Goal: Task Accomplishment & Management: Use online tool/utility

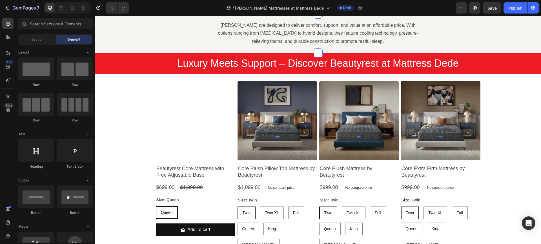
scroll to position [184, 0]
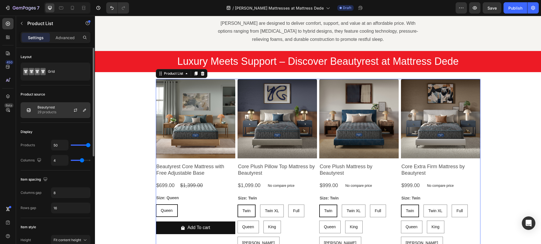
click at [44, 109] on p "Beautyrest" at bounding box center [46, 107] width 19 height 4
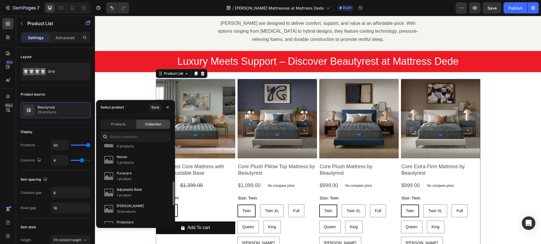
scroll to position [182, 0]
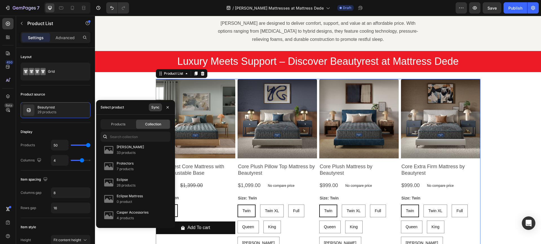
click at [156, 107] on div "Sync" at bounding box center [155, 107] width 8 height 5
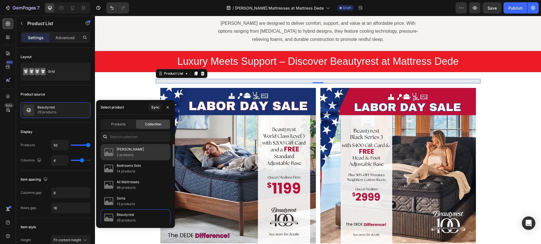
click at [135, 150] on p "Ashley Mattresses" at bounding box center [130, 150] width 27 height 6
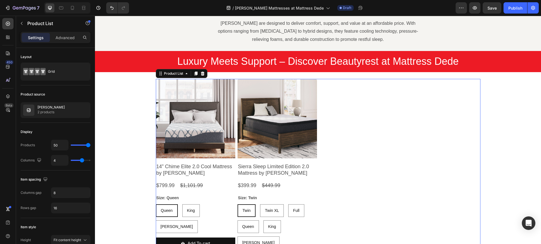
click at [343, 156] on div "Product Images 14” Chime Elite 2.0 Cool Mattress by Ashley Product Title $799.9…" at bounding box center [318, 175] width 325 height 192
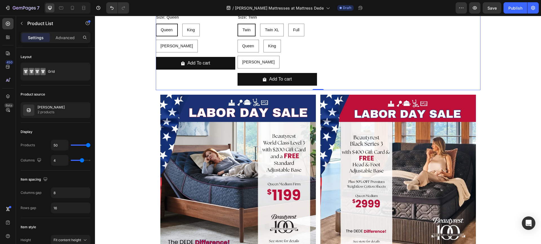
scroll to position [369, 0]
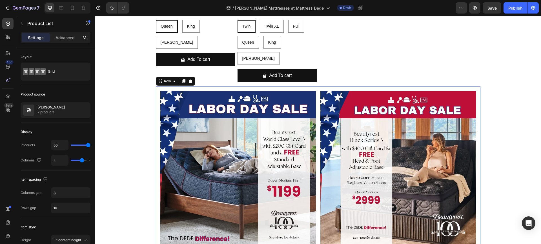
click at [316, 87] on div "Image Image Row 0" at bounding box center [318, 170] width 325 height 167
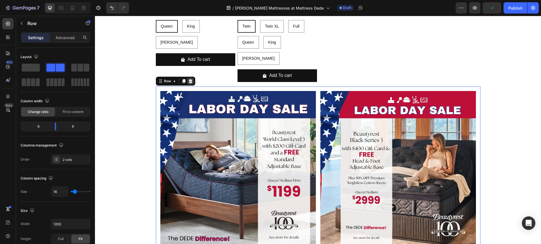
click at [189, 79] on icon at bounding box center [190, 81] width 5 height 5
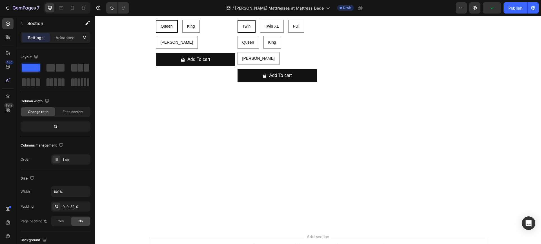
click at [259, 147] on div at bounding box center [318, 155] width 446 height 121
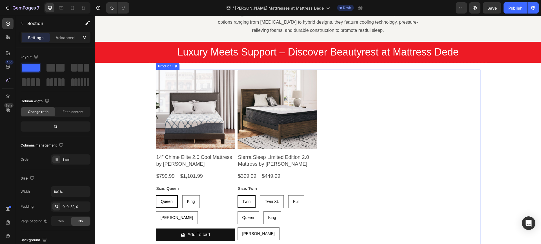
scroll to position [46, 0]
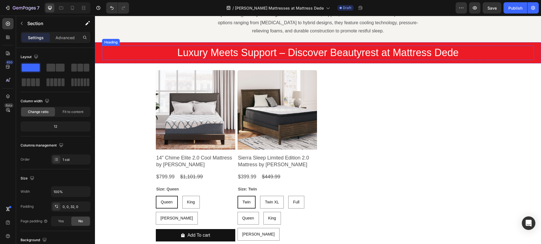
click at [273, 54] on h2 "Luxury Meets Support – Discover Beautyrest at Mattress Dede" at bounding box center [318, 53] width 432 height 14
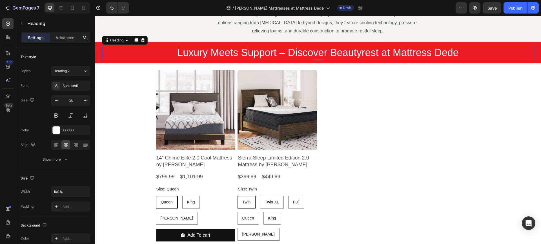
click at [273, 54] on h2 "Luxury Meets Support – Discover Beautyrest at Mattress Dede" at bounding box center [318, 53] width 432 height 14
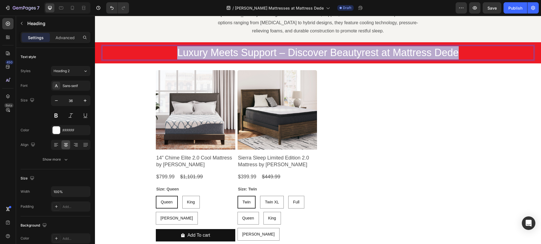
click at [273, 54] on p "Luxury Meets Support – Discover Beautyrest at Mattress Dede" at bounding box center [318, 52] width 431 height 13
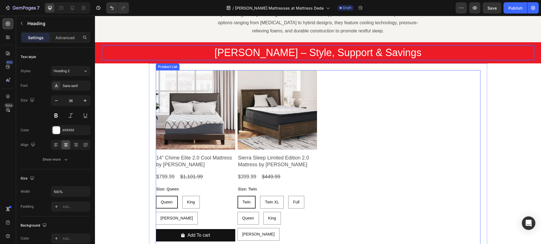
click at [354, 112] on div "Product Images 14” Chime Elite 2.0 Cool Mattress by Ashley Product Title $799.9…" at bounding box center [318, 166] width 325 height 192
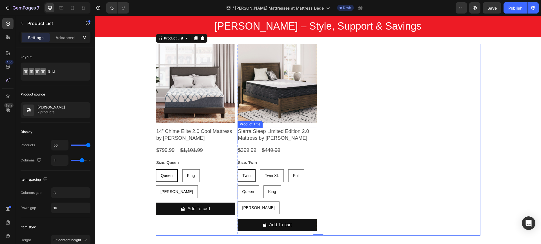
scroll to position [83, 0]
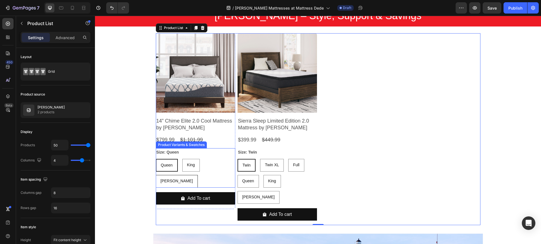
click at [193, 179] on span "Cal King" at bounding box center [177, 181] width 32 height 5
click at [156, 175] on input "Cal King Cal King Cal King" at bounding box center [156, 175] width 0 height 0
radio input "true"
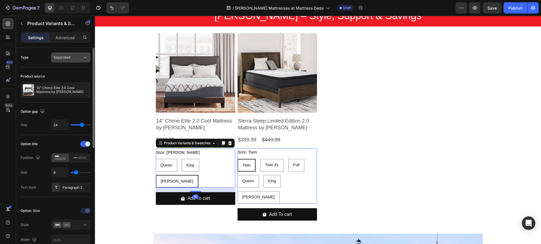
click at [72, 57] on div "Separated" at bounding box center [68, 57] width 29 height 5
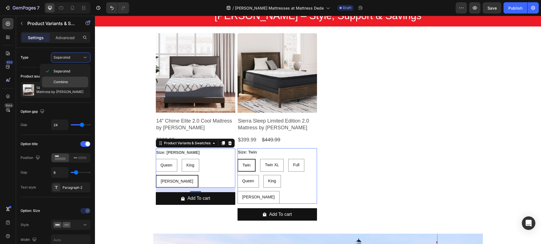
click at [70, 83] on p "Combine" at bounding box center [70, 81] width 32 height 5
select select "579080723558958003"
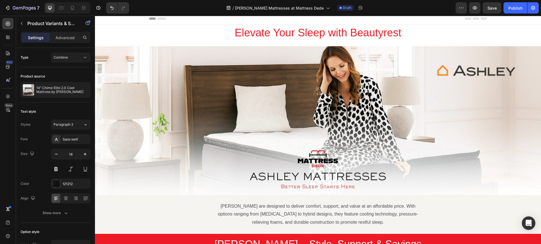
scroll to position [0, 0]
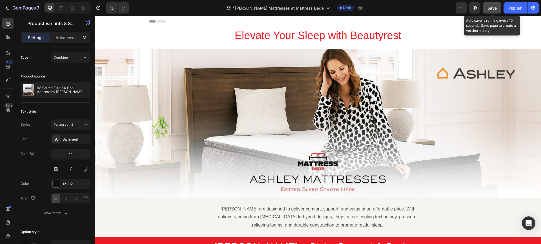
click at [494, 7] on span "Save" at bounding box center [492, 8] width 9 height 5
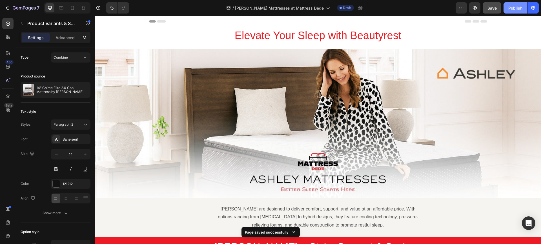
click at [517, 7] on div "Publish" at bounding box center [515, 8] width 14 height 6
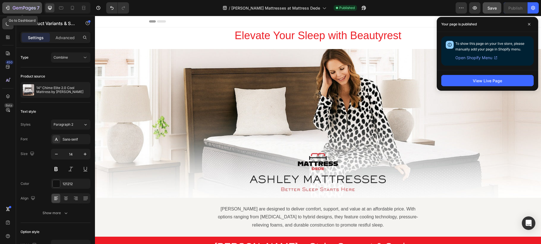
click at [7, 6] on div "7" at bounding box center [22, 8] width 35 height 7
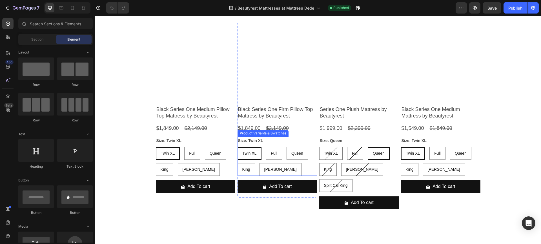
scroll to position [1554, 0]
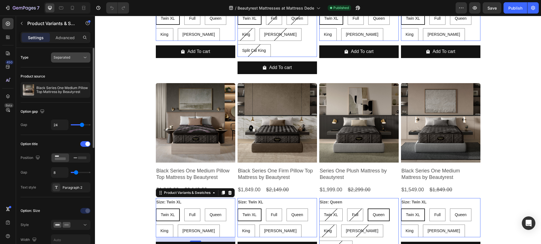
click at [65, 59] on span "Separated" at bounding box center [62, 57] width 17 height 4
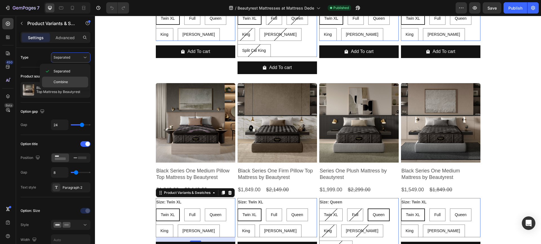
click at [68, 83] on p "Combine" at bounding box center [70, 81] width 32 height 5
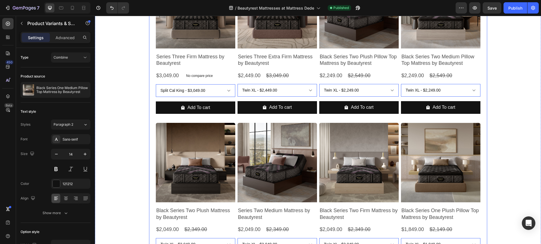
scroll to position [781, 0]
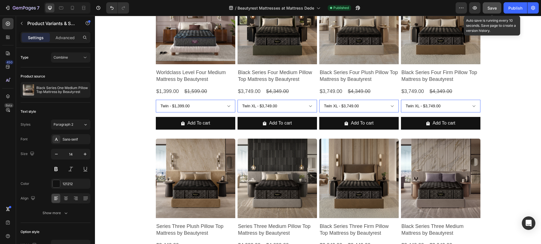
click at [492, 6] on span "Save" at bounding box center [492, 8] width 9 height 5
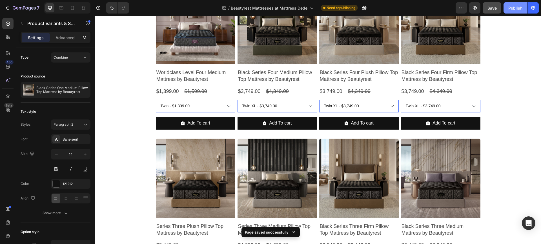
click at [515, 6] on div "Publish" at bounding box center [515, 8] width 14 height 6
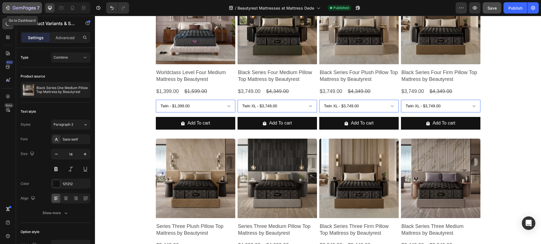
click at [9, 7] on icon "button" at bounding box center [8, 8] width 3 height 4
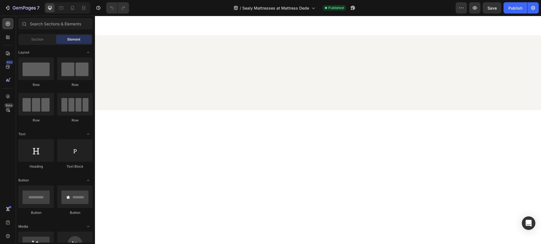
scroll to position [425, 0]
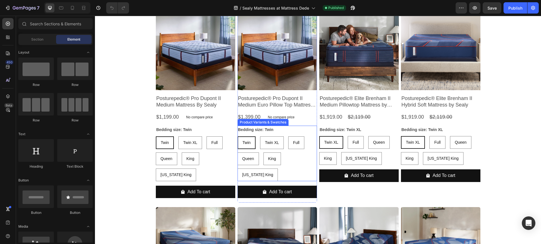
click at [235, 157] on div "Twin Twin Twin Twin XL Twin XL Twin XL Full Full Full Queen Queen Queen King Ki…" at bounding box center [195, 158] width 79 height 45
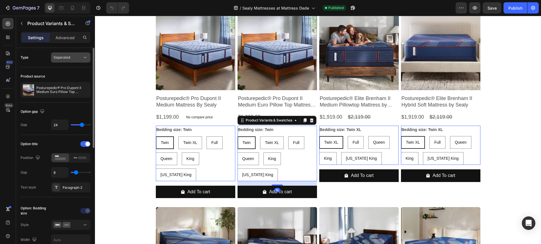
click at [63, 56] on span "Separated" at bounding box center [62, 57] width 17 height 4
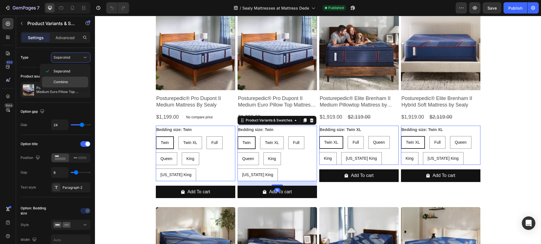
drag, startPoint x: 63, startPoint y: 83, endPoint x: 219, endPoint y: 57, distance: 157.7
click at [63, 83] on span "Combine" at bounding box center [61, 81] width 14 height 5
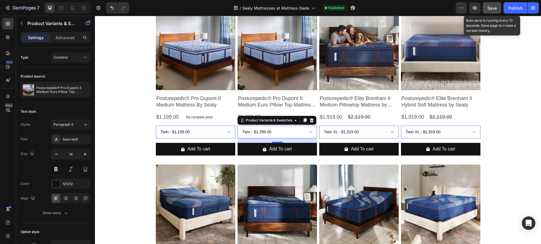
click at [489, 7] on span "Save" at bounding box center [492, 8] width 9 height 5
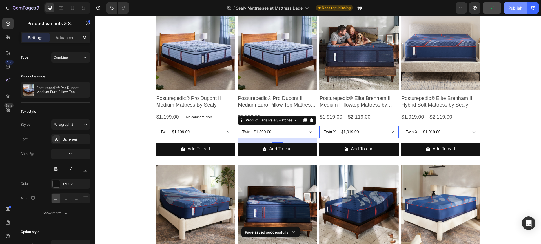
click at [514, 6] on div "Publish" at bounding box center [515, 8] width 14 height 6
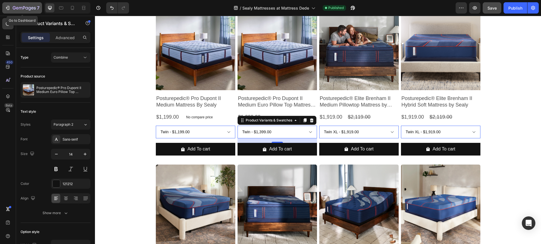
click at [6, 6] on icon "button" at bounding box center [8, 8] width 6 height 6
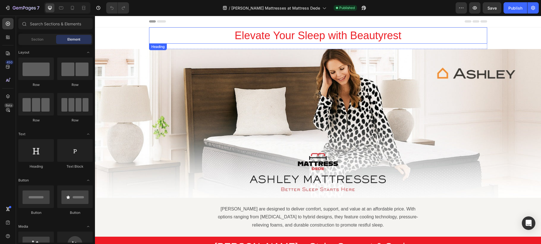
click at [288, 36] on h2 "Elevate Your Sleep with Beautyrest" at bounding box center [318, 35] width 338 height 16
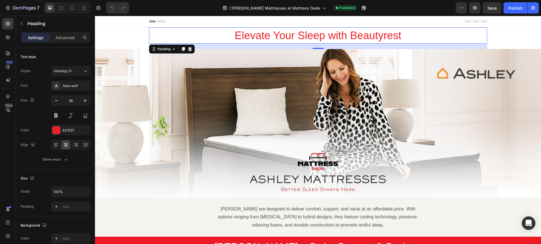
click at [301, 38] on h2 "Elevate Your Sleep with Beautyrest" at bounding box center [318, 35] width 338 height 16
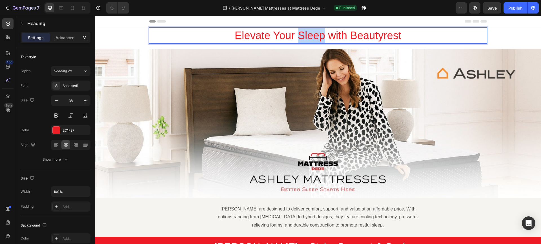
click at [301, 38] on p "Elevate Your Sleep with Beautyrest" at bounding box center [318, 35] width 337 height 15
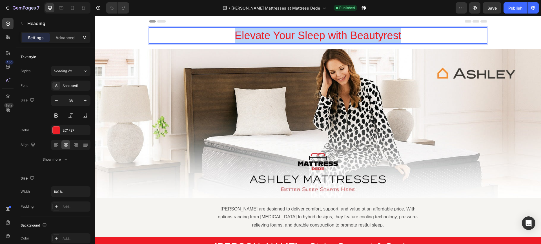
click at [301, 38] on p "Elevate Your Sleep with Beautyrest" at bounding box center [318, 35] width 337 height 15
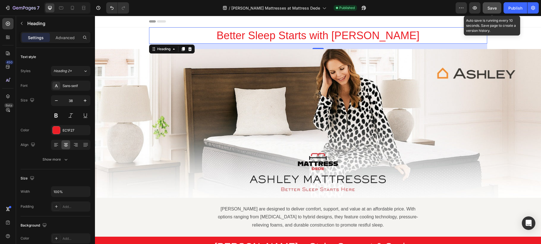
click at [496, 8] on span "Save" at bounding box center [492, 8] width 9 height 5
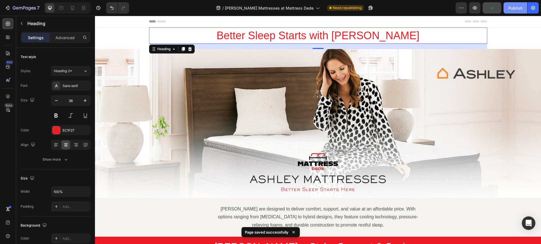
click at [509, 9] on div "Publish" at bounding box center [515, 8] width 14 height 6
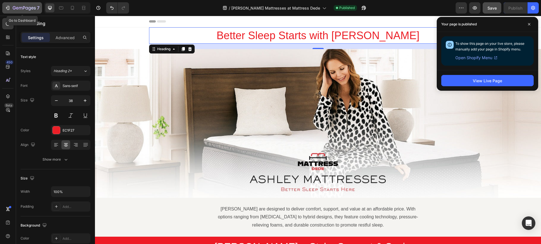
click at [8, 8] on icon "button" at bounding box center [8, 8] width 6 height 6
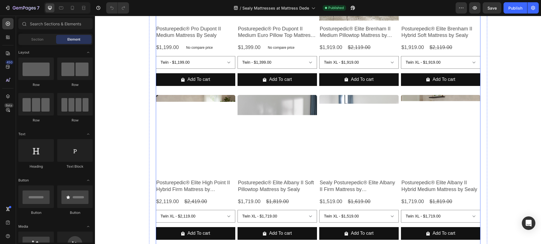
scroll to position [554, 0]
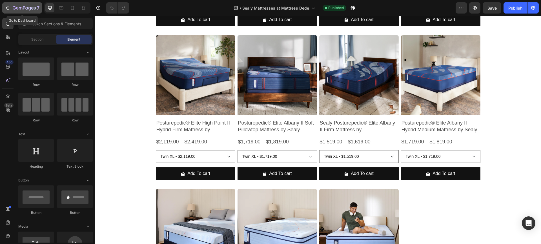
click at [7, 7] on icon "button" at bounding box center [8, 8] width 6 height 6
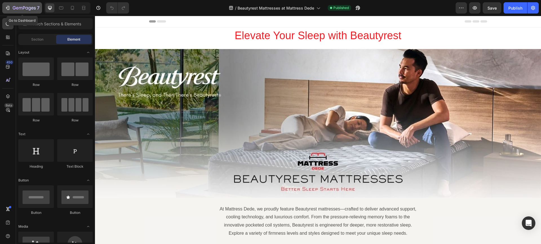
click at [19, 7] on icon "button" at bounding box center [20, 8] width 3 height 3
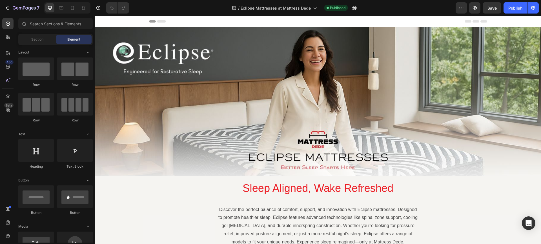
drag, startPoint x: 202, startPoint y: 68, endPoint x: 182, endPoint y: 75, distance: 20.8
click at [183, 74] on img at bounding box center [318, 101] width 446 height 149
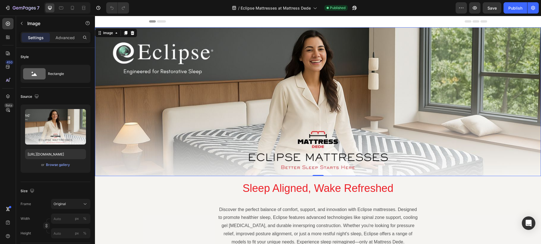
click at [21, 25] on icon "button" at bounding box center [21, 23] width 5 height 5
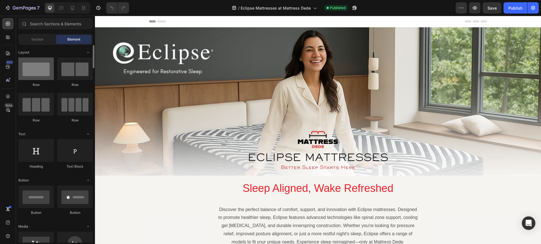
click at [41, 74] on div at bounding box center [36, 68] width 36 height 23
click at [50, 65] on div at bounding box center [36, 68] width 36 height 23
click at [41, 68] on div at bounding box center [36, 68] width 36 height 23
drag, startPoint x: 300, startPoint y: 50, endPoint x: 125, endPoint y: 25, distance: 176.7
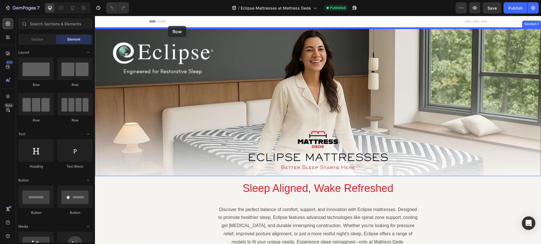
drag, startPoint x: 130, startPoint y: 86, endPoint x: 168, endPoint y: 26, distance: 71.0
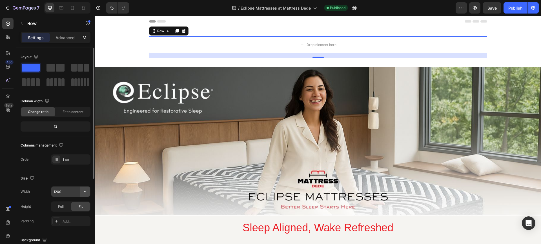
click at [86, 191] on icon "button" at bounding box center [85, 191] width 2 height 1
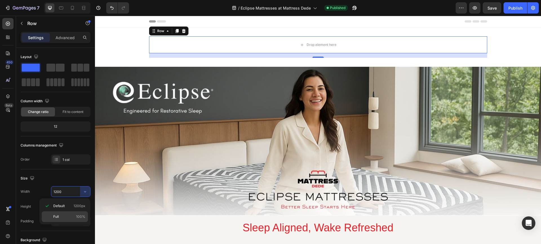
click at [60, 216] on p "Full 100%" at bounding box center [69, 216] width 32 height 5
type input "100%"
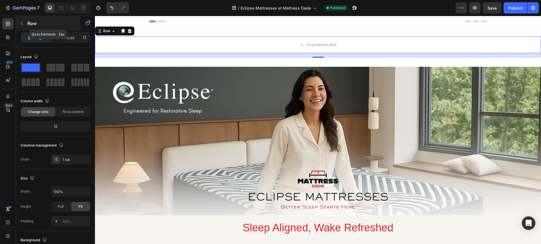
click at [20, 23] on icon "button" at bounding box center [21, 23] width 5 height 5
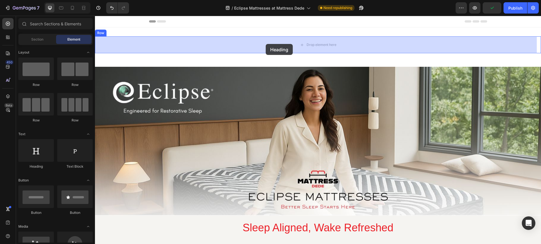
drag, startPoint x: 133, startPoint y: 172, endPoint x: 266, endPoint y: 44, distance: 184.8
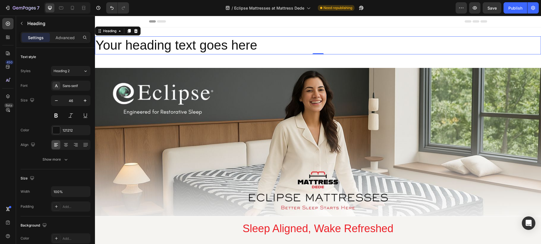
click at [170, 47] on h2 "Your heading text goes here" at bounding box center [318, 45] width 446 height 18
click at [170, 47] on p "Your heading text goes here" at bounding box center [318, 45] width 445 height 17
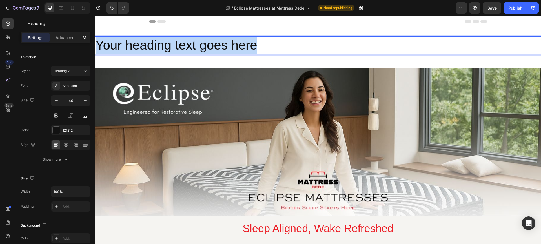
click at [170, 47] on p "Your heading text goes here" at bounding box center [318, 45] width 445 height 17
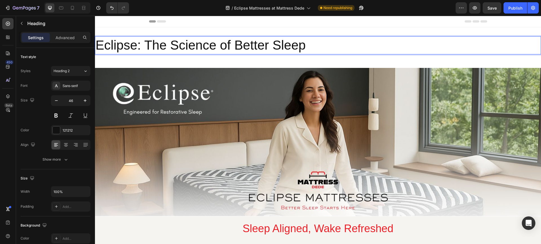
click at [171, 47] on p "Eclipse: The Science of Better Sleep" at bounding box center [318, 45] width 445 height 17
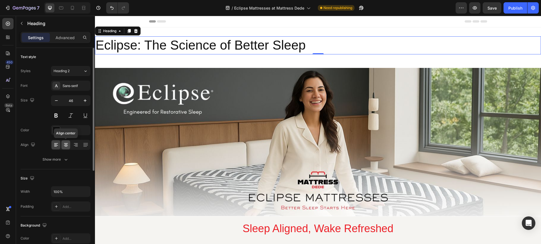
click at [66, 145] on icon at bounding box center [66, 145] width 4 height 1
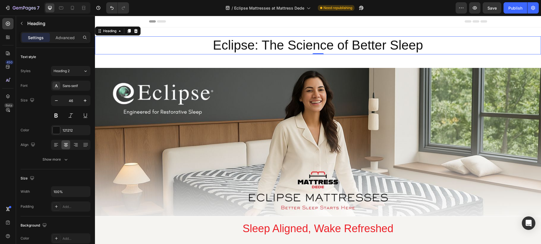
click at [219, 43] on p "Eclipse: The Science of Better Sleep" at bounding box center [318, 45] width 445 height 17
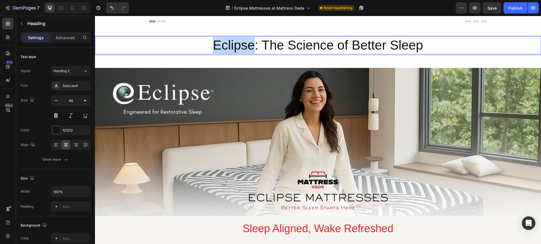
click at [219, 43] on p "Eclipse: The Science of Better Sleep" at bounding box center [318, 45] width 445 height 17
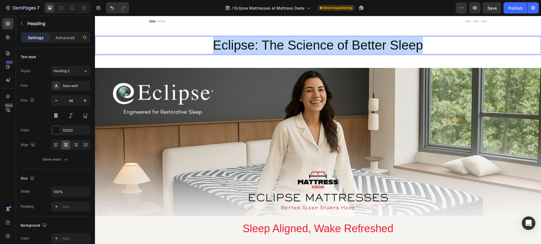
click at [219, 43] on p "Eclipse: The Science of Better Sleep" at bounding box center [318, 45] width 445 height 17
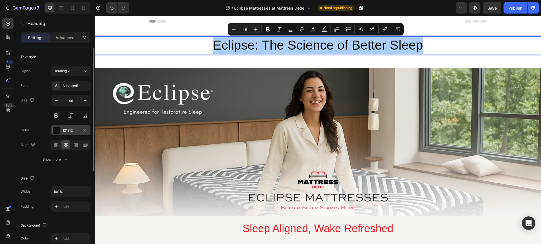
click at [66, 128] on div "121212" at bounding box center [71, 130] width 16 height 5
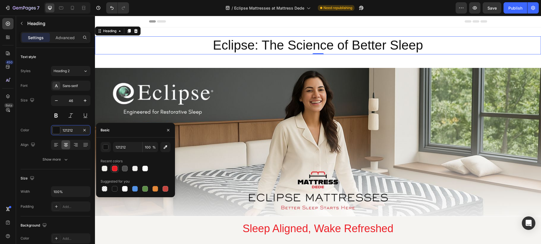
click at [116, 168] on div at bounding box center [115, 169] width 6 height 6
type input "EC1F27"
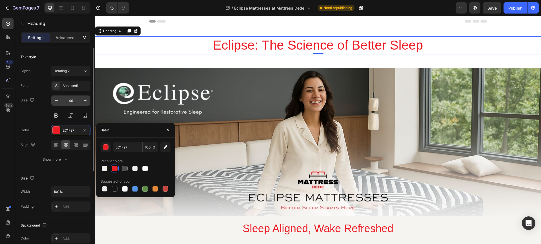
click at [71, 99] on input "46" at bounding box center [70, 101] width 19 height 10
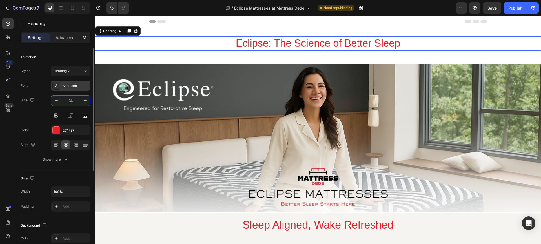
type input "36"
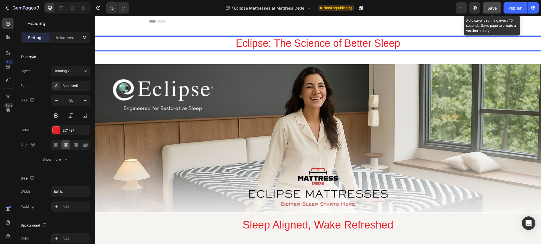
click at [492, 7] on span "Save" at bounding box center [492, 8] width 9 height 5
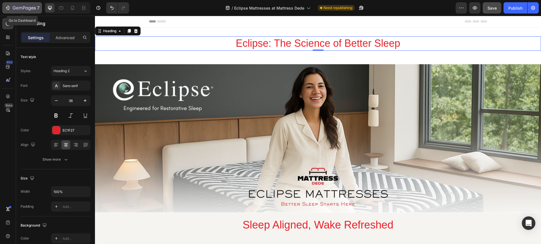
click at [19, 7] on icon "button" at bounding box center [20, 8] width 3 height 3
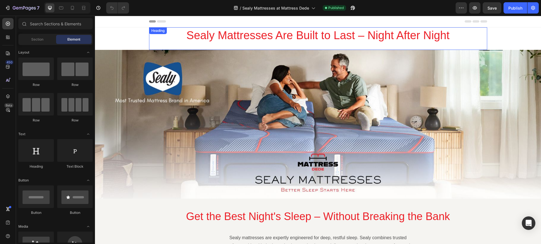
click at [240, 35] on h2 "Sealy Mattresses Are Built to Last – Night After Night" at bounding box center [318, 35] width 338 height 16
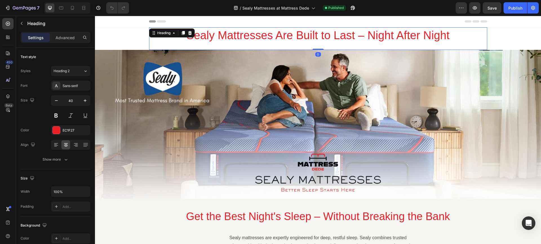
click at [240, 36] on h2 "Sealy Mattresses Are Built to Last – Night After Night" at bounding box center [318, 35] width 338 height 16
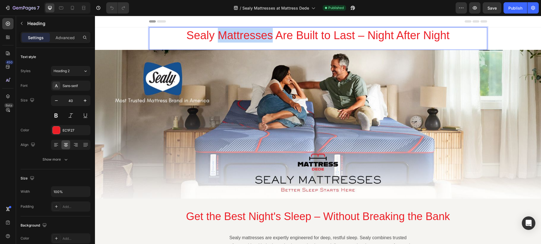
click at [240, 36] on p "Sealy Mattresses Are Built to Last – Night After Night" at bounding box center [318, 35] width 337 height 15
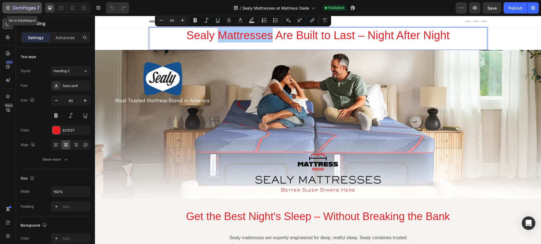
click at [8, 6] on icon "button" at bounding box center [8, 8] width 6 height 6
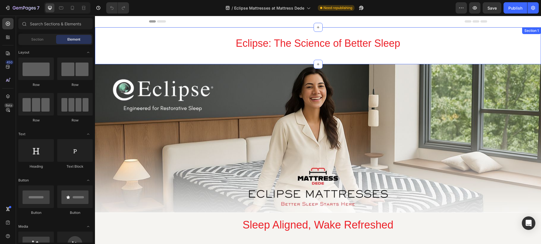
click at [251, 44] on h2 "Eclipse: The Science of Better Sleep" at bounding box center [318, 43] width 446 height 14
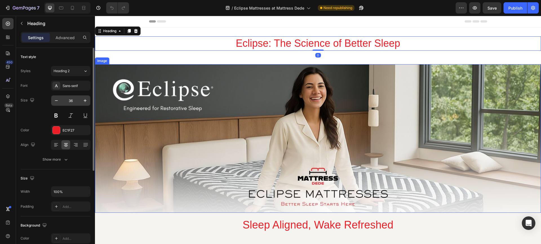
click at [69, 100] on input "36" at bounding box center [70, 101] width 19 height 10
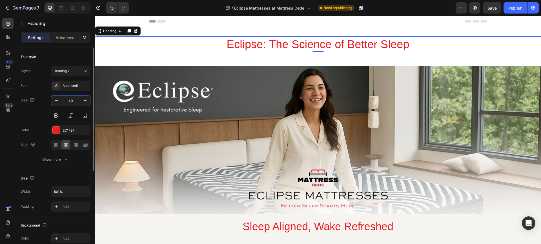
type input "40"
click at [240, 45] on h2 "Eclipse: The Science of Better Sleep" at bounding box center [318, 44] width 446 height 16
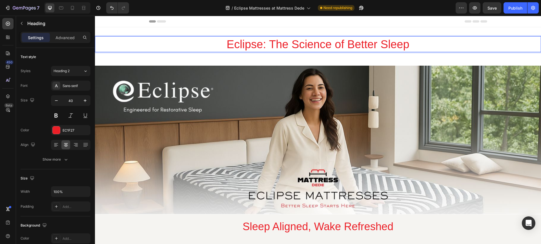
click at [240, 45] on p "Eclipse: The Science of Better Sleep" at bounding box center [318, 44] width 445 height 15
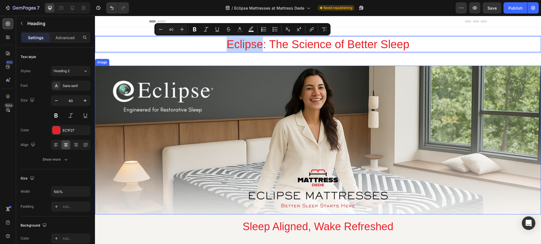
click at [217, 103] on img at bounding box center [318, 140] width 446 height 149
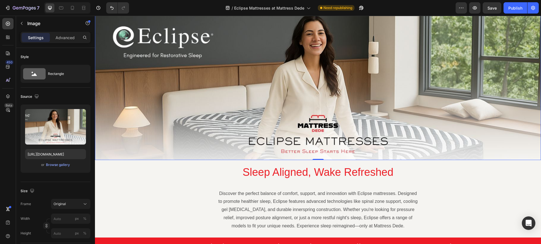
scroll to position [155, 0]
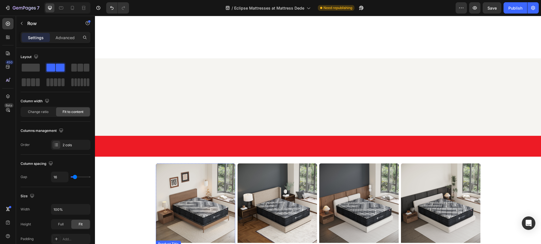
scroll to position [422, 0]
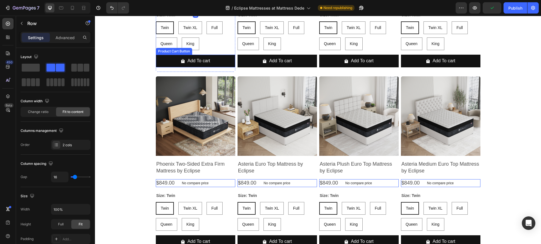
click at [216, 43] on div "Twin Twin Twin Twin XL Twin XL Twin XL Full Full Full Queen Queen Queen King Ki…" at bounding box center [195, 35] width 79 height 29
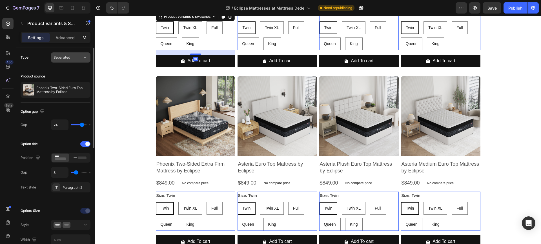
click at [68, 58] on span "Separated" at bounding box center [62, 57] width 17 height 4
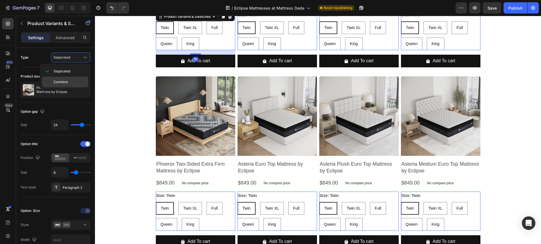
click at [67, 82] on span "Combine" at bounding box center [61, 81] width 14 height 5
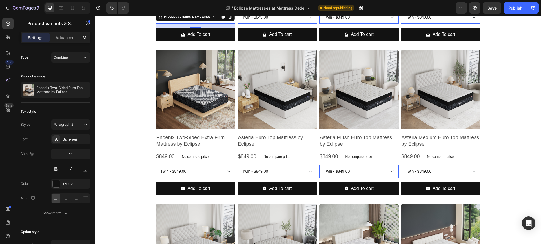
click at [59, 81] on span "Combine" at bounding box center [61, 81] width 14 height 5
click at [491, 7] on span "Save" at bounding box center [492, 8] width 9 height 5
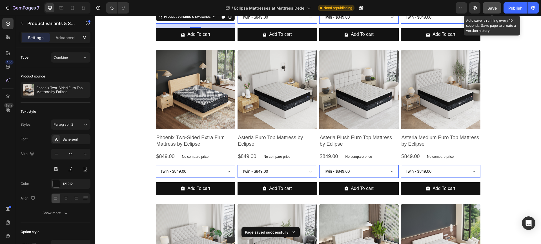
click at [491, 8] on span "Save" at bounding box center [492, 8] width 9 height 5
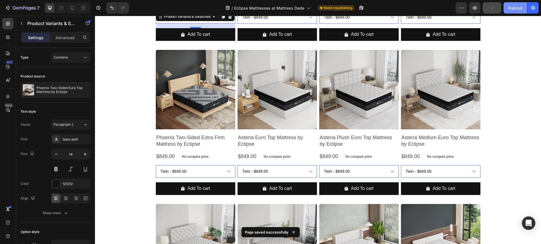
click at [517, 6] on div "Publish" at bounding box center [515, 8] width 14 height 6
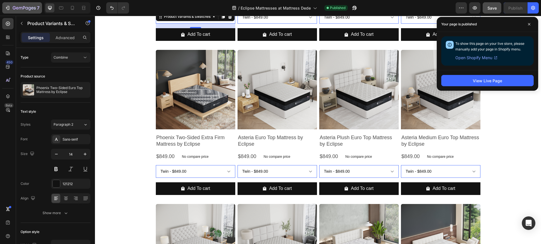
click at [9, 8] on icon "button" at bounding box center [8, 8] width 3 height 4
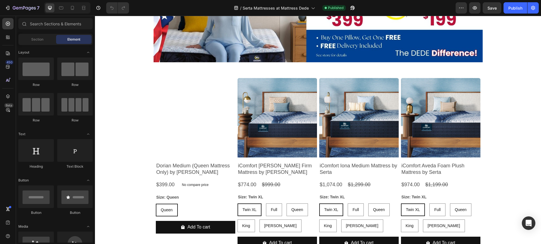
scroll to position [353, 0]
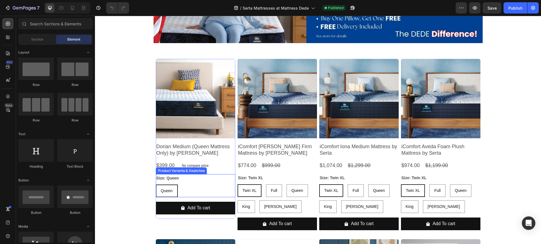
click at [209, 191] on div "Queen Queen Queen" at bounding box center [195, 191] width 79 height 13
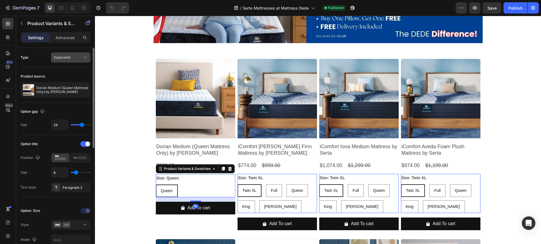
click at [66, 59] on span "Separated" at bounding box center [62, 57] width 17 height 4
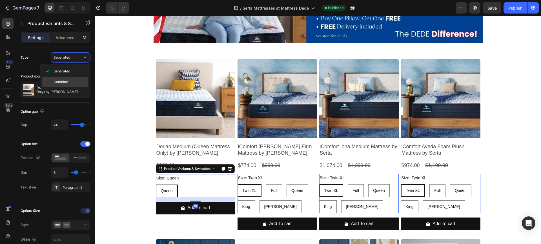
drag, startPoint x: 67, startPoint y: 80, endPoint x: 180, endPoint y: 50, distance: 116.1
click at [67, 80] on span "Combine" at bounding box center [61, 81] width 14 height 5
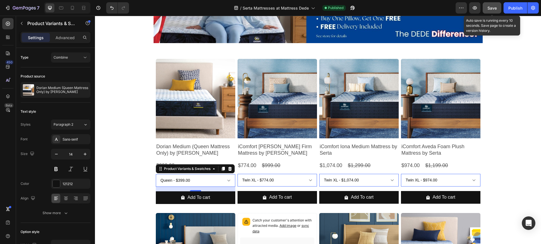
click at [491, 8] on span "Save" at bounding box center [492, 8] width 9 height 5
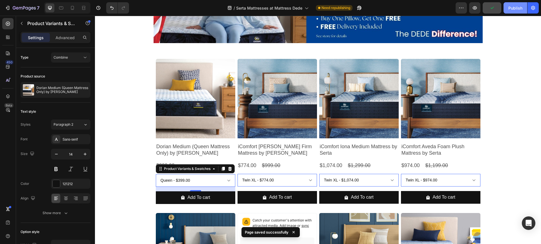
click at [513, 8] on div "Publish" at bounding box center [515, 8] width 14 height 6
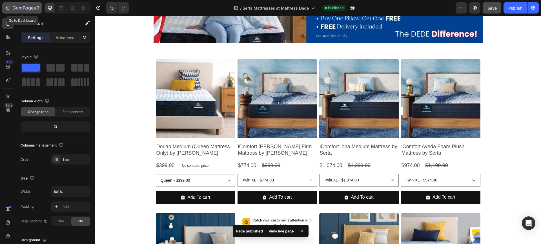
click at [7, 7] on icon "button" at bounding box center [8, 8] width 6 height 6
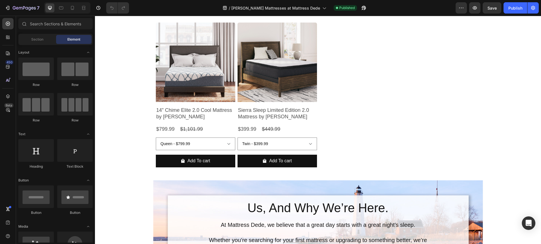
scroll to position [246, 0]
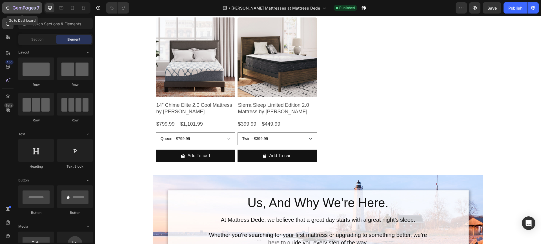
click at [7, 7] on icon "button" at bounding box center [8, 8] width 6 height 6
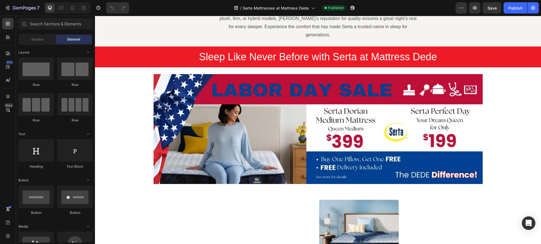
scroll to position [392, 0]
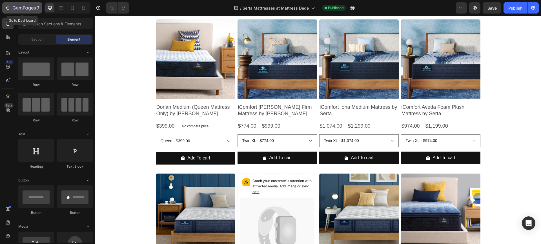
click at [19, 8] on icon "button" at bounding box center [20, 8] width 3 height 3
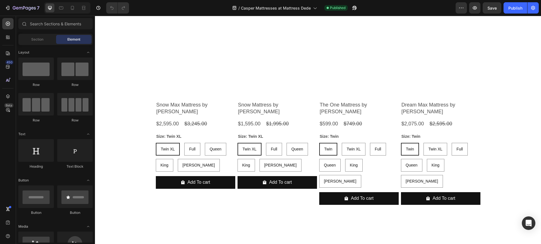
scroll to position [304, 0]
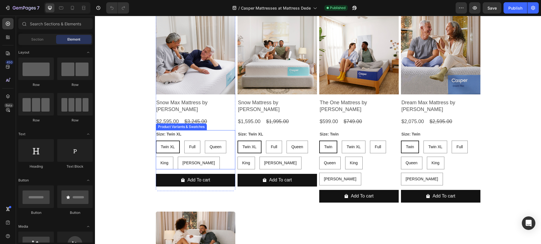
click at [219, 154] on div "Twin XL Twin XL Twin XL Full Full Full Queen Queen Queen King King King Cal Kin…" at bounding box center [195, 155] width 79 height 29
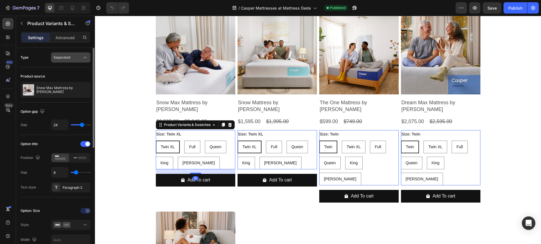
click at [71, 59] on div "Separated" at bounding box center [68, 57] width 29 height 5
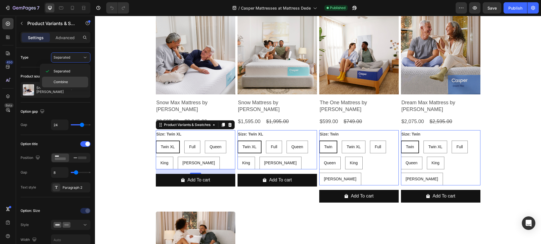
click at [69, 80] on p "Combine" at bounding box center [70, 81] width 32 height 5
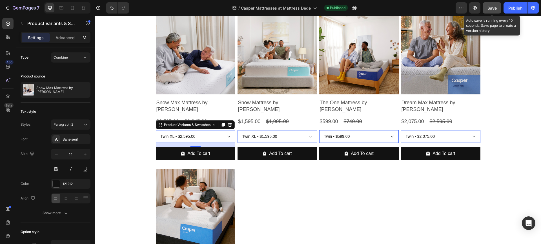
click at [489, 8] on span "Save" at bounding box center [492, 8] width 9 height 5
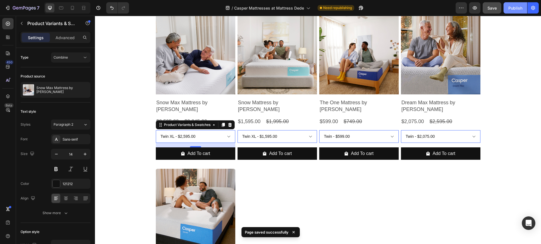
click at [513, 7] on div "Publish" at bounding box center [515, 8] width 14 height 6
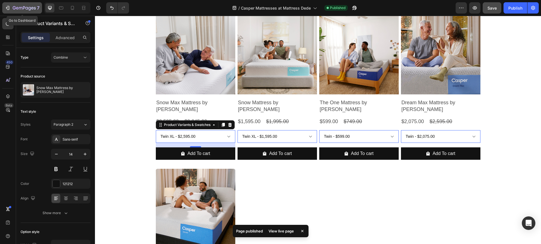
click at [7, 8] on icon "button" at bounding box center [8, 8] width 6 height 6
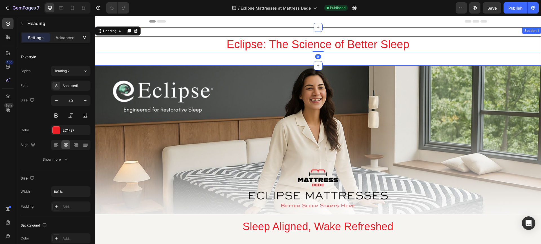
click at [211, 33] on div "Eclipse: The Science of Better Sleep Heading 0 Row Section 1" at bounding box center [318, 46] width 446 height 38
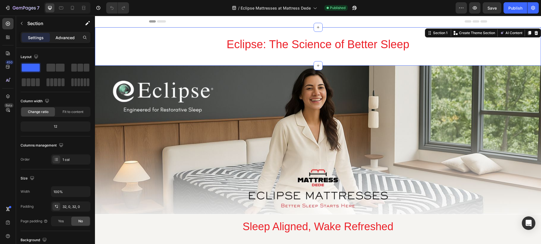
click at [64, 37] on p "Advanced" at bounding box center [65, 38] width 19 height 6
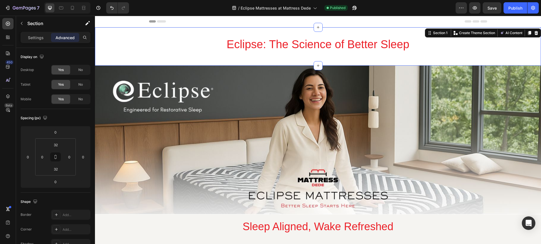
click at [65, 36] on p "Advanced" at bounding box center [65, 38] width 19 height 6
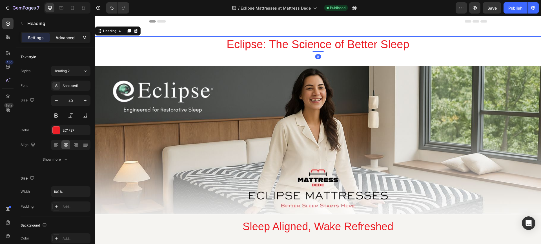
click at [67, 38] on p "Advanced" at bounding box center [65, 38] width 19 height 6
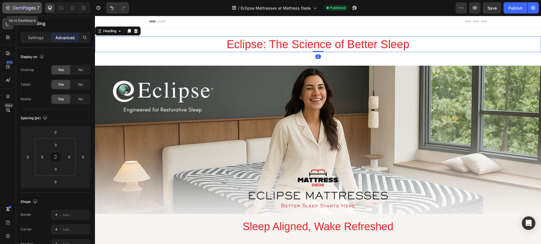
click at [6, 6] on icon "button" at bounding box center [8, 8] width 6 height 6
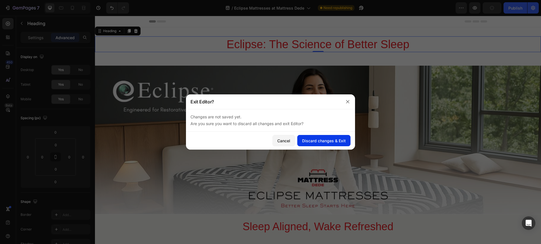
click at [321, 141] on div "Discard changes & Exit" at bounding box center [324, 141] width 44 height 6
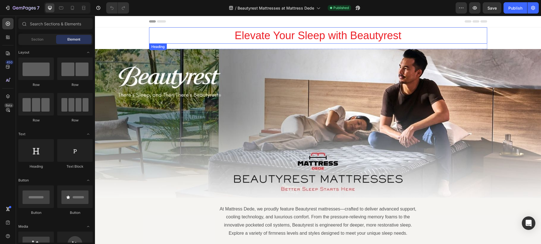
click at [176, 33] on h2 "Elevate Your Sleep with Beautyrest" at bounding box center [318, 35] width 338 height 16
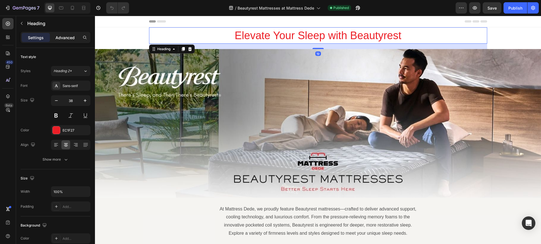
click at [71, 36] on p "Advanced" at bounding box center [65, 38] width 19 height 6
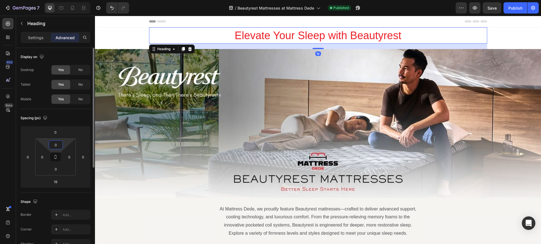
click at [54, 145] on input "0" at bounding box center [55, 145] width 11 height 8
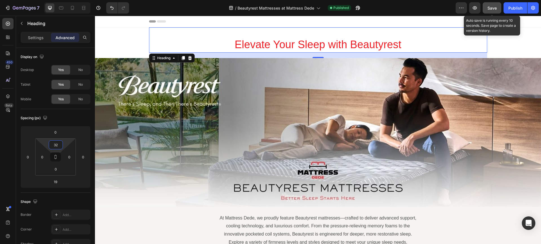
type input "32"
click at [490, 7] on span "Save" at bounding box center [492, 8] width 9 height 5
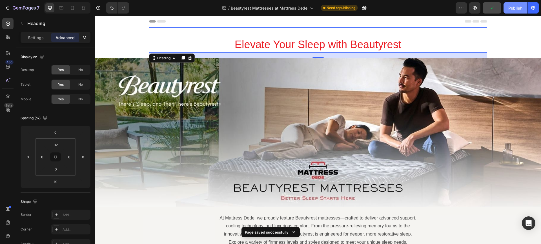
click at [517, 8] on div "Publish" at bounding box center [515, 8] width 14 height 6
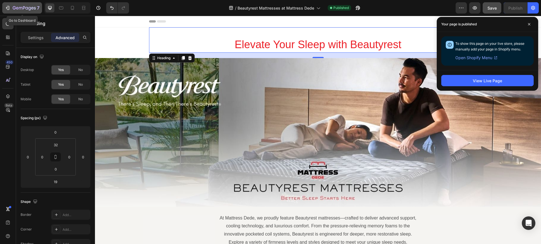
click at [19, 8] on icon "button" at bounding box center [20, 8] width 3 height 3
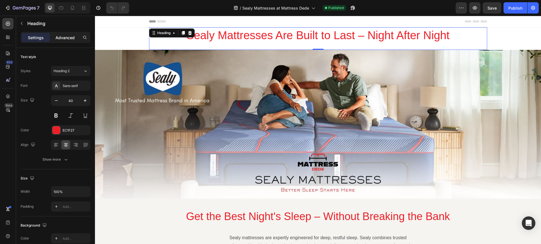
click at [66, 35] on p "Advanced" at bounding box center [65, 38] width 19 height 6
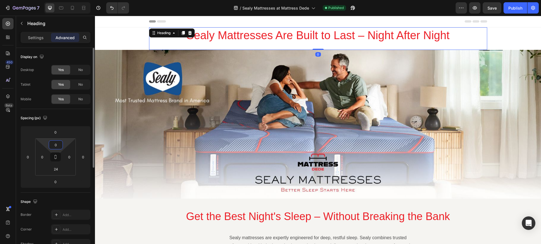
click at [60, 143] on input "0" at bounding box center [55, 145] width 11 height 8
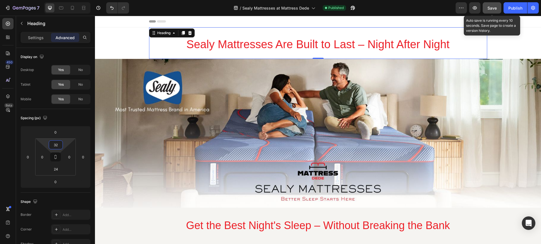
type input "32"
click at [491, 7] on span "Save" at bounding box center [492, 8] width 9 height 5
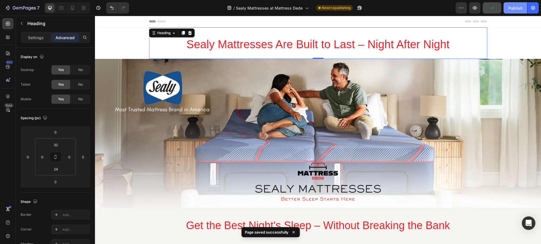
click at [513, 7] on div "Publish" at bounding box center [515, 8] width 14 height 6
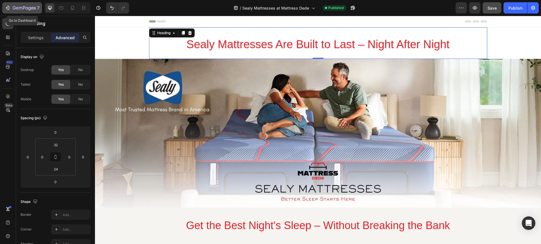
click at [7, 7] on icon "button" at bounding box center [8, 8] width 6 height 6
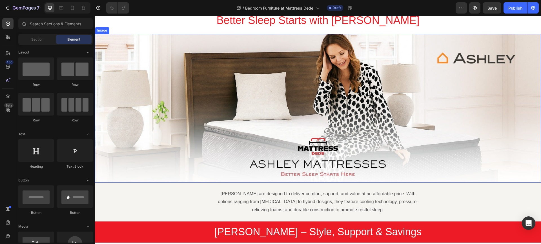
scroll to position [30, 0]
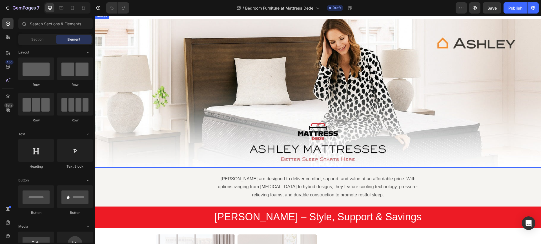
click at [293, 102] on img at bounding box center [318, 93] width 446 height 149
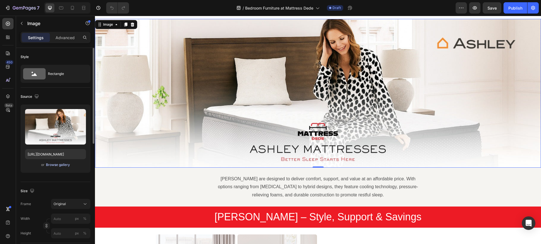
click at [59, 163] on div "Browse gallery" at bounding box center [58, 164] width 24 height 5
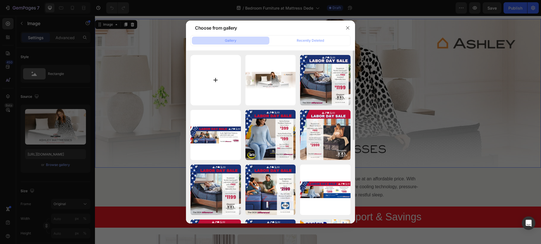
click at [217, 80] on input "file" at bounding box center [216, 80] width 50 height 50
type input "C:\fakepath\Mattress Dede Bedroom Furniture Landing Page 1500x500.jpg"
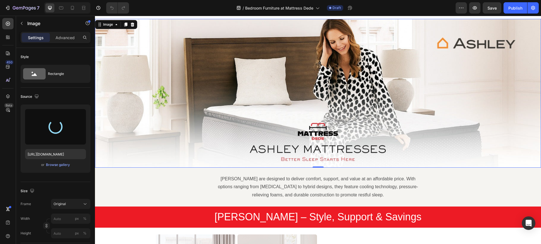
type input "https://cdn.shopify.com/s/files/1/0684/9996/4104/files/gempages_554874489003836…"
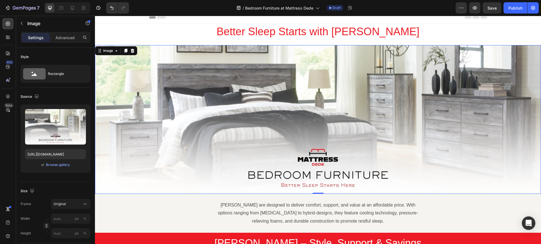
scroll to position [0, 0]
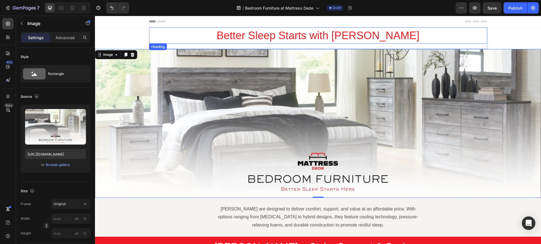
click at [287, 36] on h2 "Better Sleep Starts with Ashley" at bounding box center [318, 35] width 338 height 16
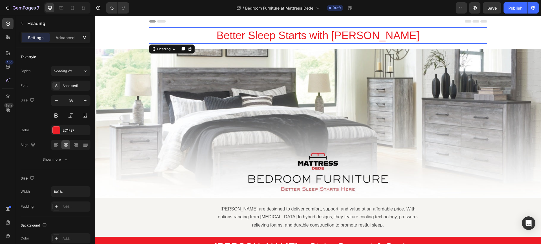
click at [287, 36] on h2 "Better Sleep Starts with Ashley" at bounding box center [318, 35] width 338 height 16
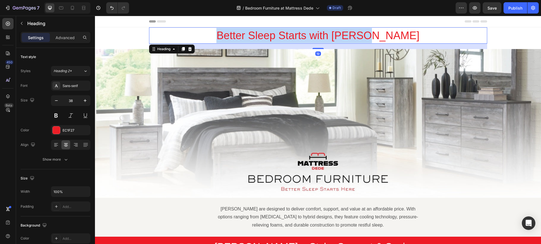
click at [287, 36] on p "Better Sleep Starts with Ashley" at bounding box center [318, 35] width 337 height 15
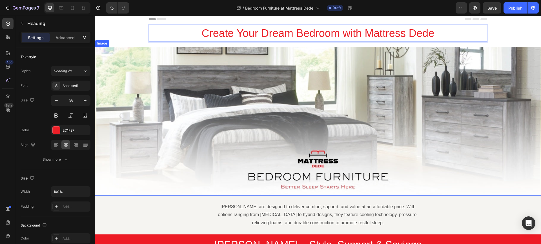
scroll to position [3, 0]
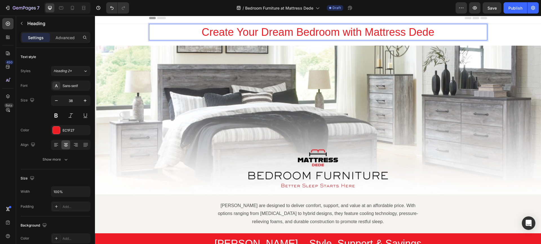
click at [343, 32] on p "Create Your Dream Bedroom with Mattress Dede" at bounding box center [318, 32] width 337 height 15
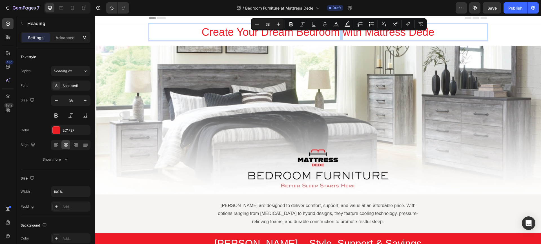
drag, startPoint x: 338, startPoint y: 32, endPoint x: 342, endPoint y: 32, distance: 4.5
click at [342, 32] on p "Create Your Dream Bedroom with Mattress Dede" at bounding box center [318, 32] width 337 height 15
click at [347, 57] on img at bounding box center [318, 120] width 446 height 149
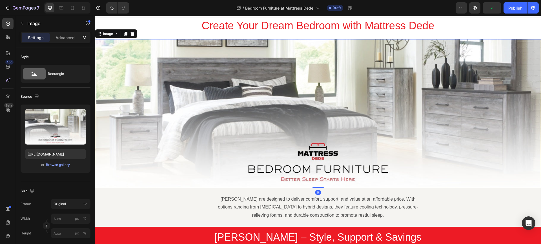
scroll to position [12, 0]
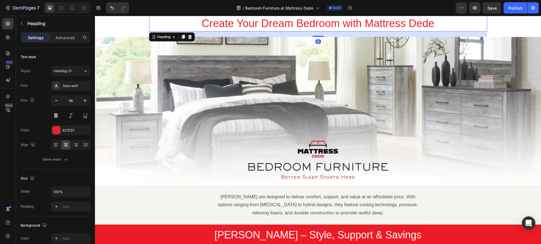
click at [342, 25] on p "Create Your Dream Bedroom with Mattress Dede" at bounding box center [318, 23] width 337 height 15
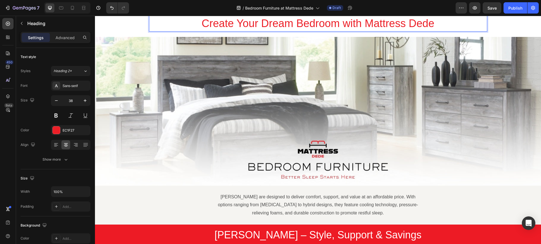
click at [342, 25] on p "Create Your Dream Bedroom with Mattress Dede" at bounding box center [318, 23] width 337 height 15
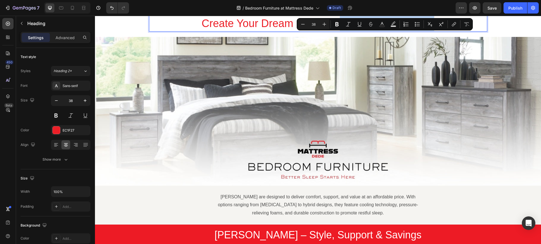
drag, startPoint x: 338, startPoint y: 25, endPoint x: 432, endPoint y: 25, distance: 94.7
click at [432, 25] on p "Create Your Dream Bedroom with Mattress Dede" at bounding box center [318, 23] width 337 height 15
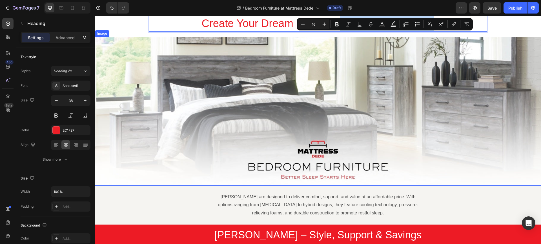
click at [397, 68] on img at bounding box center [318, 111] width 446 height 149
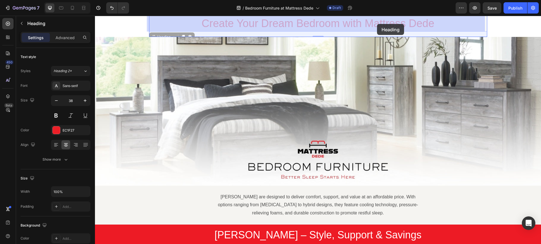
drag, startPoint x: 432, startPoint y: 24, endPoint x: 377, endPoint y: 24, distance: 54.7
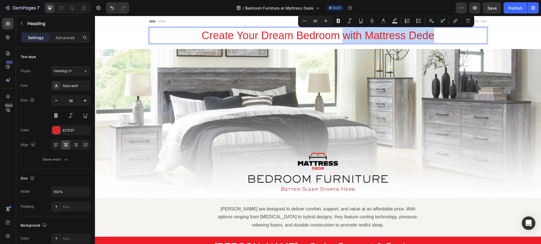
drag, startPoint x: 431, startPoint y: 36, endPoint x: 344, endPoint y: 38, distance: 86.8
click at [344, 38] on p "Create Your Dream Bedroom with Mattress Dede" at bounding box center [318, 35] width 337 height 15
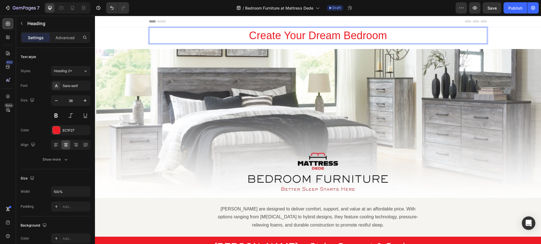
click at [248, 37] on p "Create Your Dream Bedroom" at bounding box center [318, 35] width 337 height 15
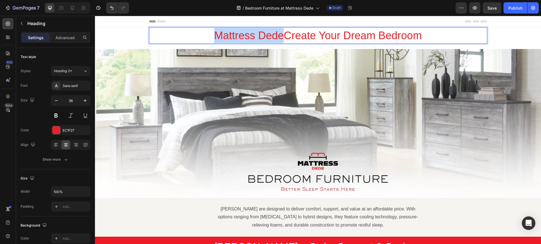
click at [211, 35] on p "Mattress DedeCreate Your Dream Bedroom" at bounding box center [318, 35] width 337 height 15
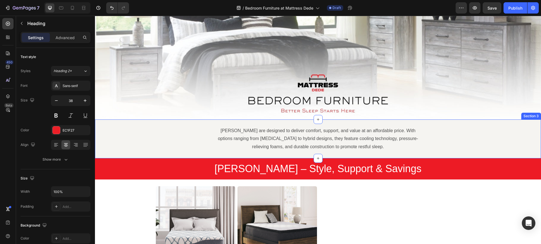
scroll to position [79, 0]
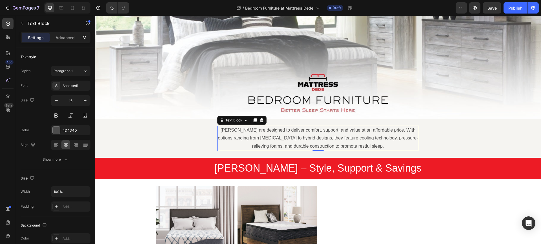
click at [295, 138] on p "Ashley mattresses are designed to deliver comfort, support, and value at an aff…" at bounding box center [318, 138] width 201 height 24
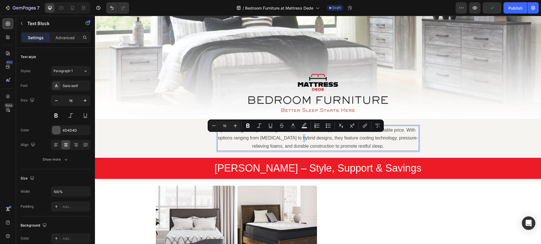
click at [295, 138] on p "Ashley mattresses are designed to deliver comfort, support, and value at an aff…" at bounding box center [318, 138] width 201 height 24
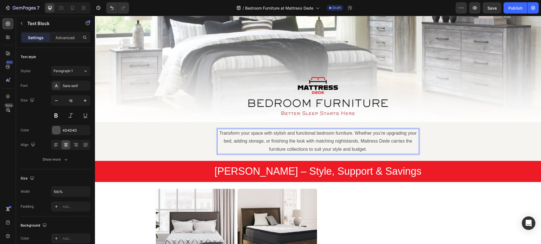
scroll to position [74, 0]
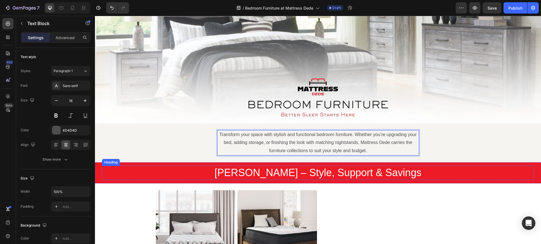
click at [280, 172] on h2 "Ashley Mattresses – Style, Support & Savings" at bounding box center [318, 173] width 432 height 14
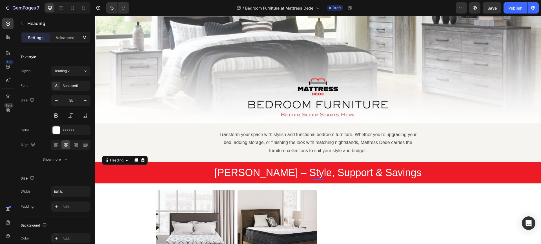
click at [268, 173] on h2 "Ashley Mattresses – Style, Support & Savings" at bounding box center [318, 173] width 432 height 14
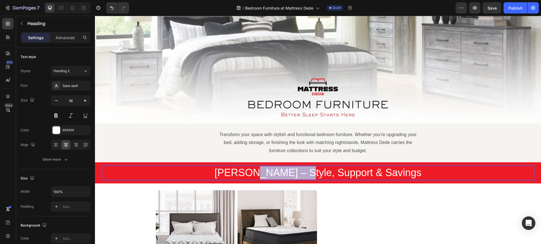
click at [268, 173] on p "Ashley Mattresses – Style, Support & Savings" at bounding box center [318, 172] width 431 height 13
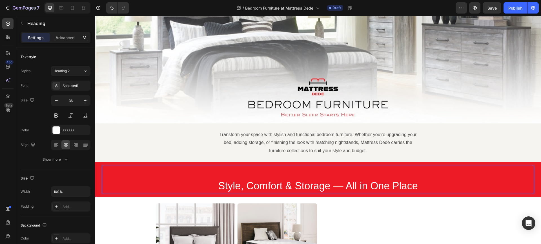
click at [212, 183] on p "Style, Comfort & Storage — All in One Place" at bounding box center [318, 186] width 431 height 13
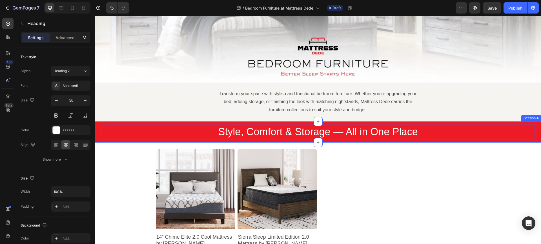
scroll to position [129, 0]
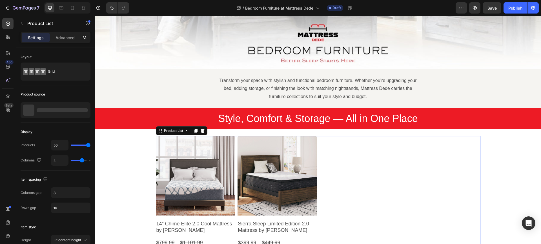
click at [235, 169] on div "Product Images 14” Chime Elite 2.0 Cool Mattress by Ashley Product Title $799.9…" at bounding box center [318, 210] width 325 height 149
click at [57, 110] on p "2 products" at bounding box center [50, 112] width 27 height 6
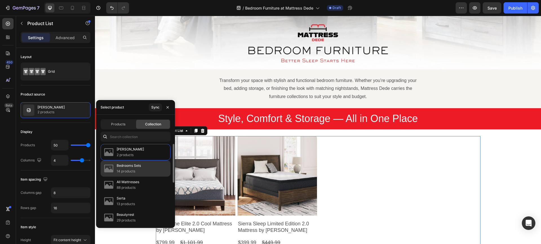
click at [123, 166] on p "Bedrooms Sets" at bounding box center [129, 166] width 24 height 6
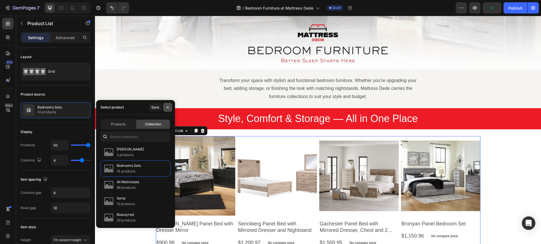
click at [168, 107] on icon "button" at bounding box center [167, 107] width 5 height 5
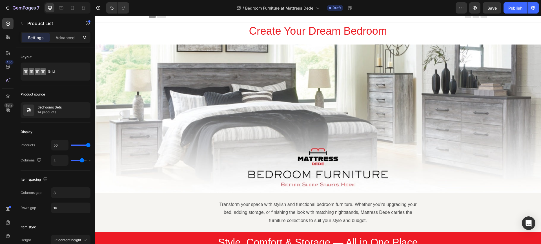
scroll to position [0, 0]
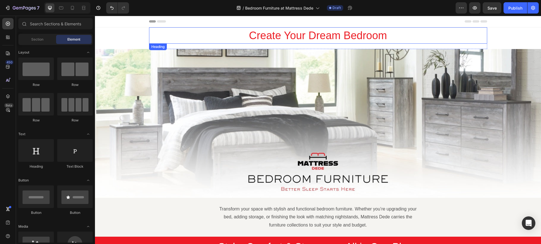
click at [223, 32] on h2 "Create Your Dream Bedroom" at bounding box center [318, 35] width 338 height 16
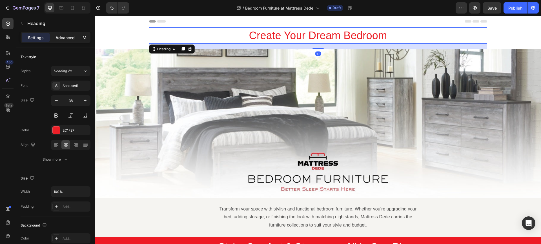
click at [70, 38] on p "Advanced" at bounding box center [65, 38] width 19 height 6
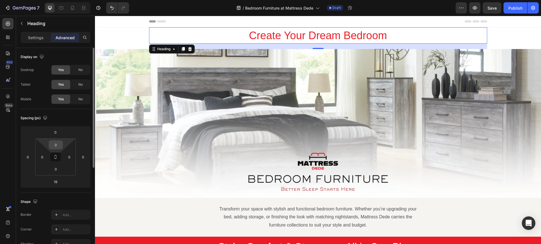
click at [57, 145] on input "0" at bounding box center [55, 145] width 11 height 8
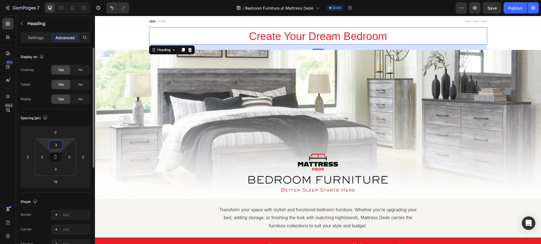
type input "32"
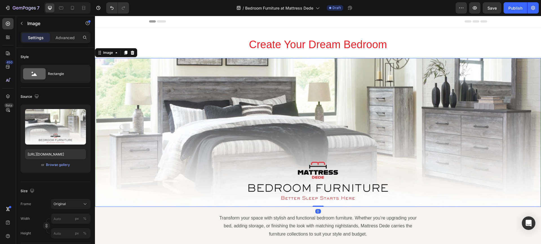
click at [231, 131] on img at bounding box center [318, 132] width 446 height 149
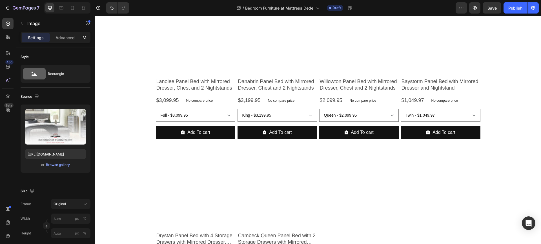
scroll to position [722, 0]
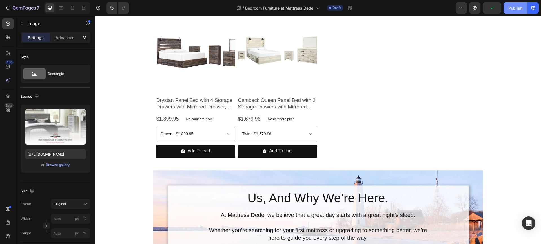
click at [515, 8] on div "Publish" at bounding box center [515, 8] width 14 height 6
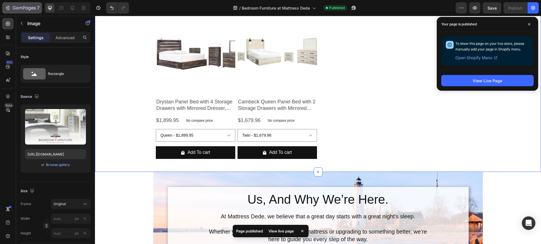
scroll to position [719, 0]
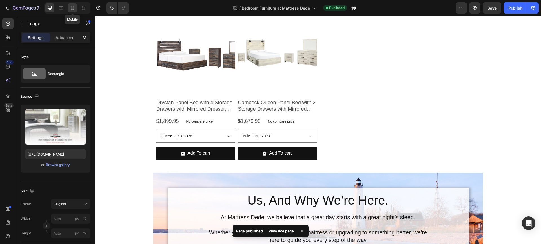
click at [71, 6] on icon at bounding box center [73, 8] width 6 height 6
type input "https://cdn.shopify.com/s/files/1/0684/9996/4104/files/gempages_554874489003836…"
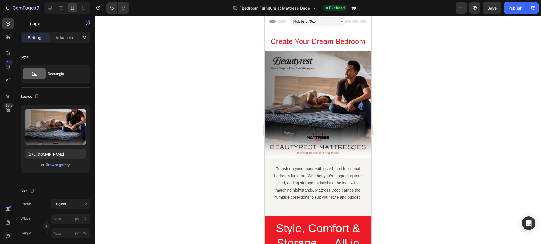
click at [311, 79] on img at bounding box center [318, 104] width 107 height 107
click at [57, 165] on div "Browse gallery" at bounding box center [58, 164] width 24 height 5
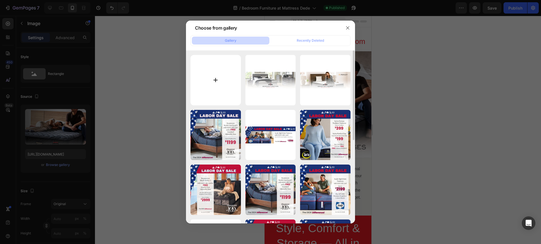
click at [214, 79] on input "file" at bounding box center [216, 80] width 50 height 50
type input "C:\fakepath\Mattress Dede Bedroom Furniture Landing Page 1080x1080.jpg"
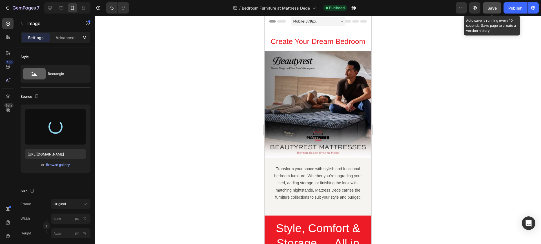
type input "https://cdn.shopify.com/s/files/1/0684/9996/4104/files/gempages_554874489003836…"
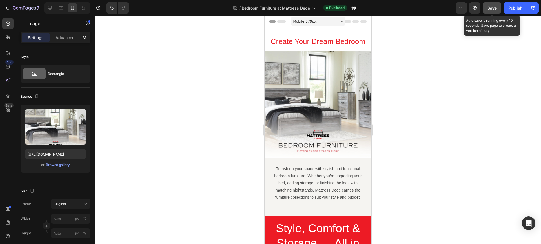
click at [491, 8] on span "Save" at bounding box center [492, 8] width 9 height 5
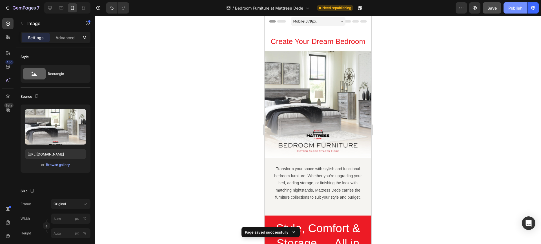
click at [514, 6] on div "Publish" at bounding box center [515, 8] width 14 height 6
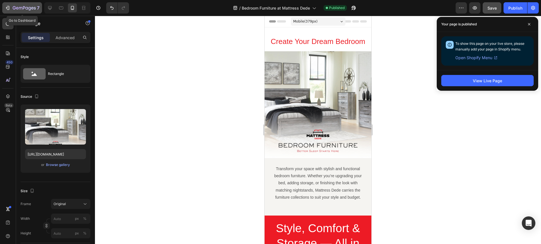
click at [19, 7] on icon "button" at bounding box center [20, 8] width 3 height 3
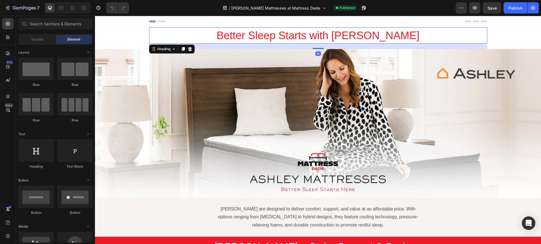
click at [222, 39] on h2 "Better Sleep Starts with [PERSON_NAME]" at bounding box center [318, 35] width 338 height 16
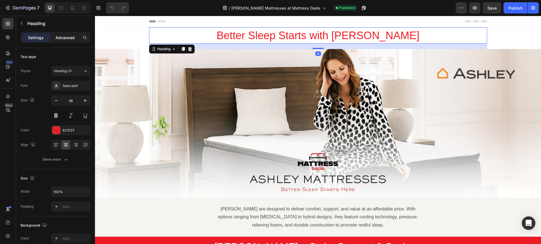
click at [65, 37] on p "Advanced" at bounding box center [65, 38] width 19 height 6
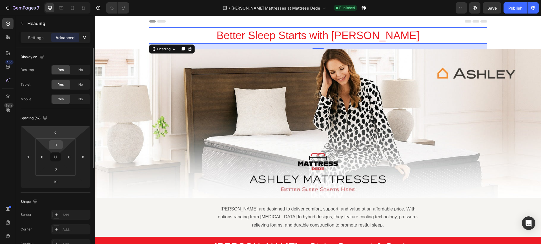
click at [59, 146] on input "0" at bounding box center [55, 145] width 11 height 8
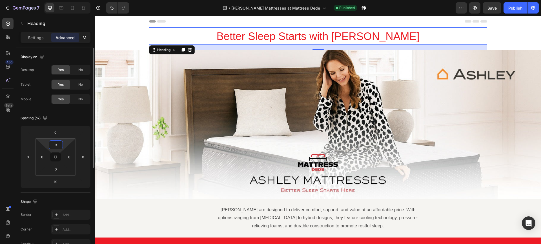
type input "32"
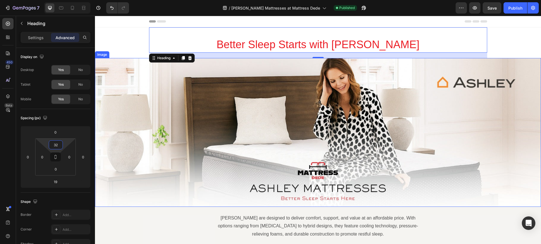
click at [236, 108] on img at bounding box center [318, 132] width 446 height 149
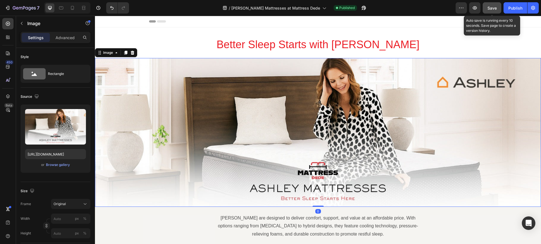
click at [493, 6] on span "Save" at bounding box center [492, 8] width 9 height 5
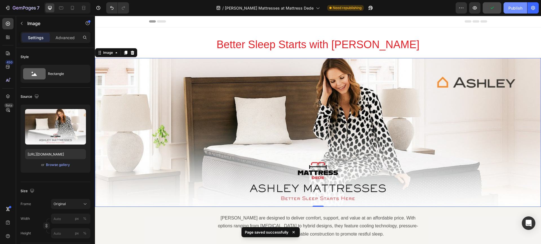
click at [516, 7] on div "Publish" at bounding box center [515, 8] width 14 height 6
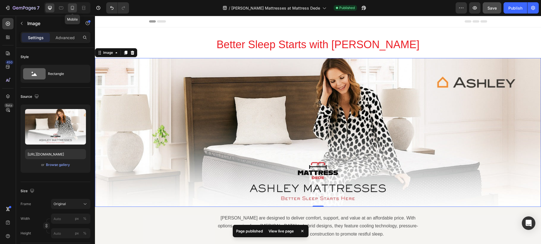
click at [73, 8] on icon at bounding box center [73, 8] width 6 height 6
type input "https://cdn.shopify.com/s/files/1/0684/9996/4104/files/gempages_554874489003836…"
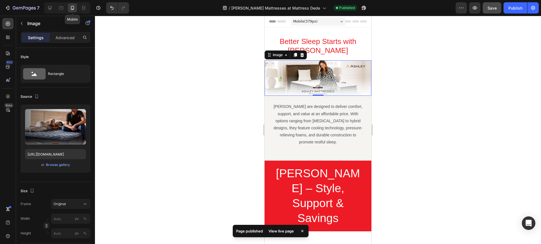
scroll to position [16, 0]
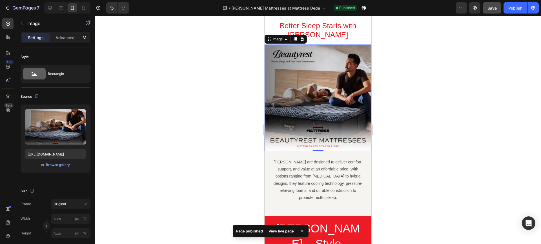
click at [290, 83] on img at bounding box center [318, 98] width 107 height 107
click at [62, 164] on div "Browse gallery" at bounding box center [58, 164] width 24 height 5
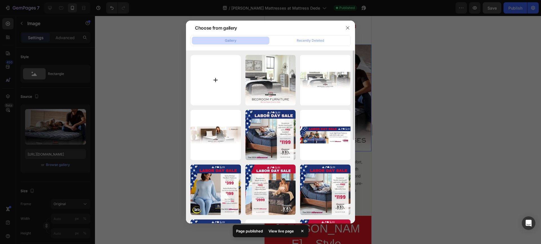
click at [214, 80] on input "file" at bounding box center [216, 80] width 50 height 50
click at [217, 79] on input "file" at bounding box center [216, 80] width 50 height 50
type input "C:\fakepath\Mattress Dede Ashley Mattress Landing Page 1080x1080.jpg"
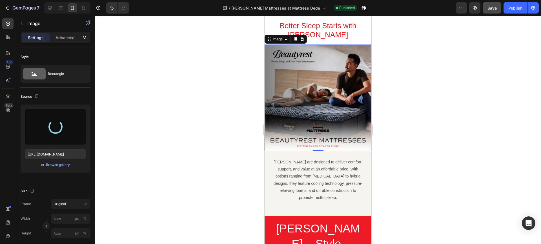
type input "https://cdn.shopify.com/s/files/1/0684/9996/4104/files/gempages_554874489003836…"
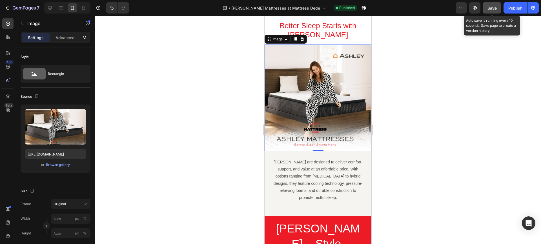
click at [492, 8] on span "Save" at bounding box center [492, 8] width 9 height 5
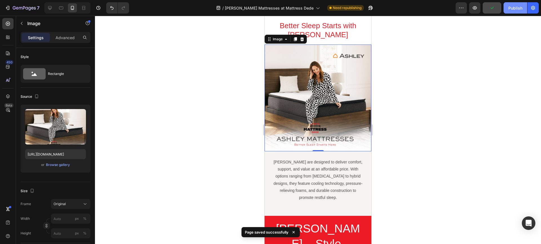
click at [517, 7] on div "Publish" at bounding box center [515, 8] width 14 height 6
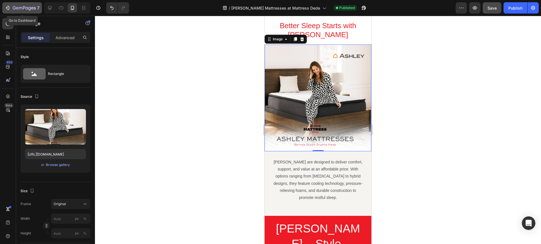
click at [8, 7] on icon "button" at bounding box center [8, 8] width 6 height 6
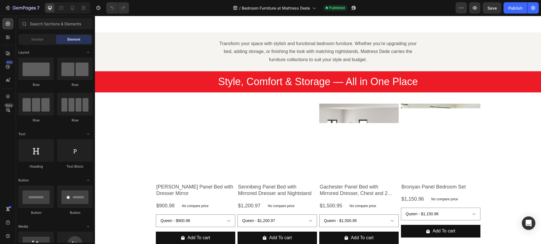
scroll to position [228, 0]
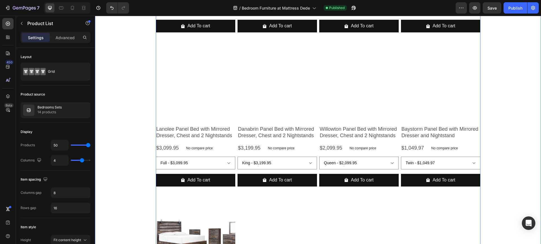
scroll to position [288, 0]
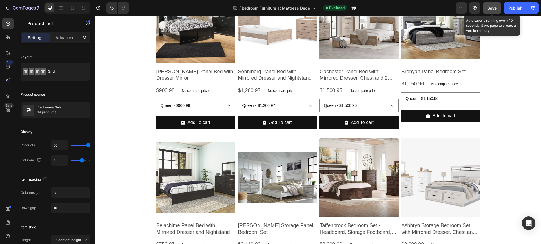
drag, startPoint x: 493, startPoint y: 7, endPoint x: 234, endPoint y: 51, distance: 263.0
click at [493, 7] on span "Save" at bounding box center [492, 8] width 9 height 5
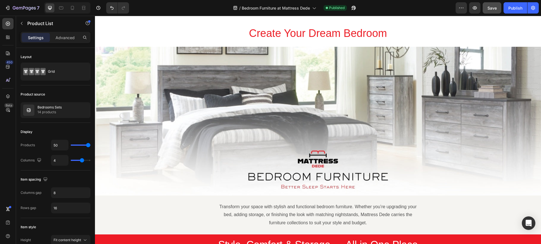
scroll to position [12, 0]
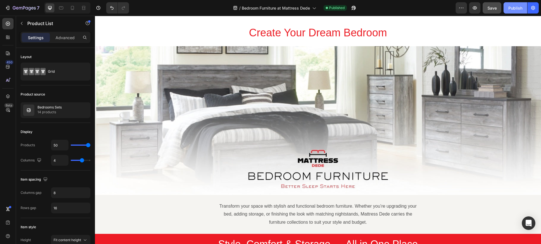
click at [515, 7] on div "Publish" at bounding box center [515, 8] width 14 height 6
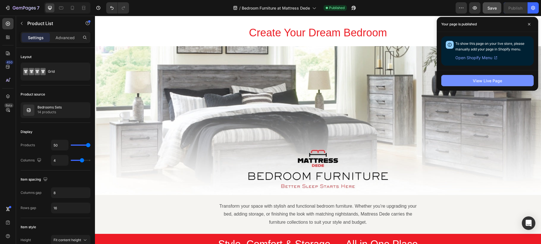
click at [491, 79] on div "View Live Page" at bounding box center [487, 81] width 29 height 6
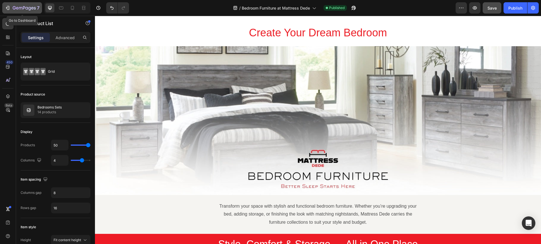
click at [5, 7] on icon "button" at bounding box center [8, 8] width 6 height 6
